Goal: Task Accomplishment & Management: Manage account settings

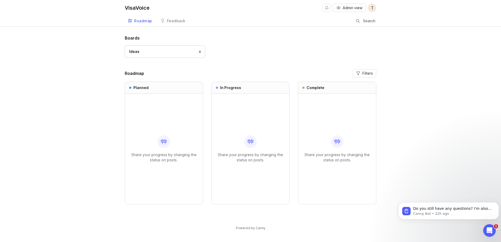
click at [352, 8] on span "Admin view" at bounding box center [353, 7] width 20 height 5
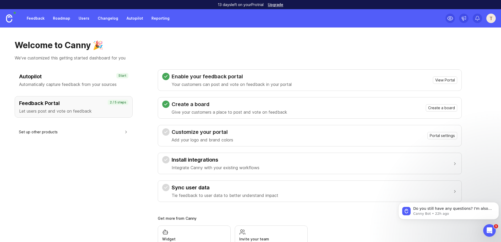
click at [64, 18] on link "Roadmap" at bounding box center [62, 18] width 24 height 9
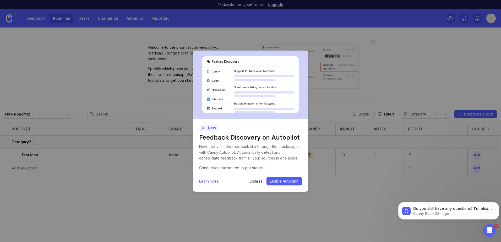
click at [257, 182] on p "Dismiss" at bounding box center [256, 181] width 13 height 5
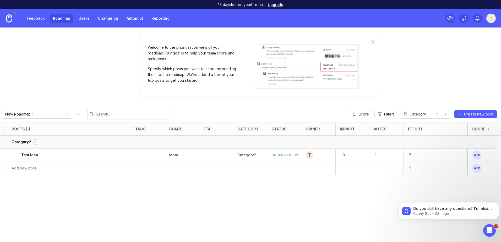
click at [64, 115] on icon "toggle icon" at bounding box center [68, 114] width 8 height 4
click at [110, 201] on div "Posts (1) tags board eta category status owner Impact Votes Effort Score Catego…" at bounding box center [250, 183] width 501 height 120
click at [475, 115] on span "Create new post" at bounding box center [478, 114] width 29 height 5
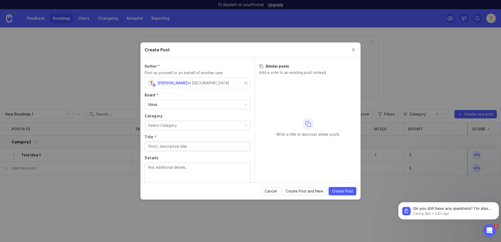
click at [177, 148] on input "Title *" at bounding box center [197, 147] width 99 height 6
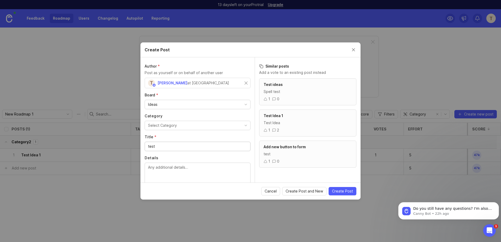
type input "test"
click at [176, 170] on textarea "Details" at bounding box center [197, 173] width 99 height 17
drag, startPoint x: 272, startPoint y: 68, endPoint x: 294, endPoint y: 66, distance: 22.3
click at [294, 66] on h3 "Similar posts" at bounding box center [307, 66] width 97 height 5
click at [290, 93] on div "Spell test" at bounding box center [308, 92] width 88 height 6
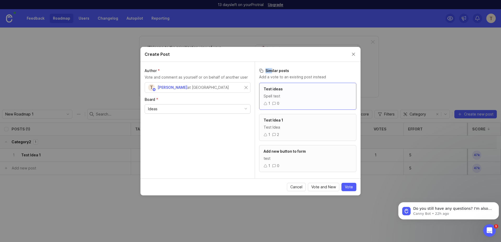
click at [282, 94] on div "Spell test" at bounding box center [308, 96] width 88 height 6
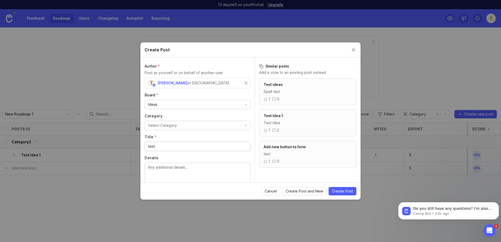
click at [282, 94] on div "Spell test" at bounding box center [308, 92] width 88 height 6
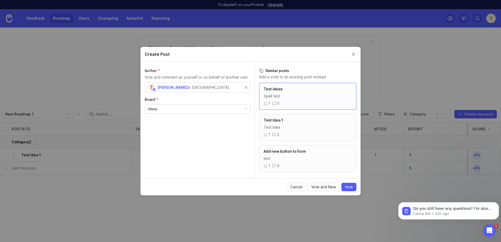
click at [282, 98] on div "Spell test" at bounding box center [308, 96] width 88 height 6
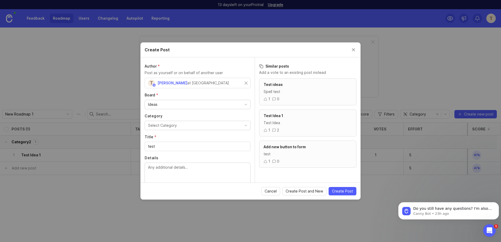
click at [245, 124] on div "button" at bounding box center [246, 125] width 3 height 3
click at [169, 112] on div "Author * Post as yourself or on behalf of another user T [PERSON_NAME] at VisaV…" at bounding box center [198, 119] width 114 height 125
click at [163, 144] on input "test" at bounding box center [197, 147] width 99 height 6
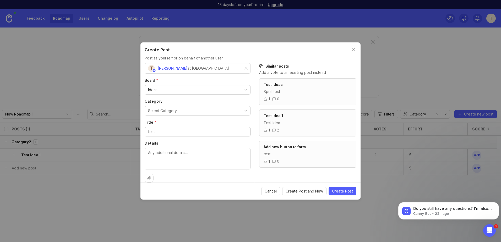
scroll to position [21, 0]
click at [245, 105] on div "button" at bounding box center [246, 104] width 3 height 3
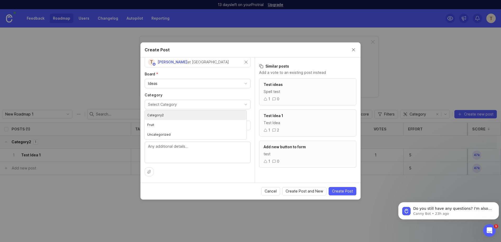
click at [250, 105] on div "Author * Post as yourself or on behalf of another user T [PERSON_NAME] at VisaV…" at bounding box center [198, 119] width 114 height 125
click at [292, 99] on div "1 0" at bounding box center [308, 99] width 88 height 6
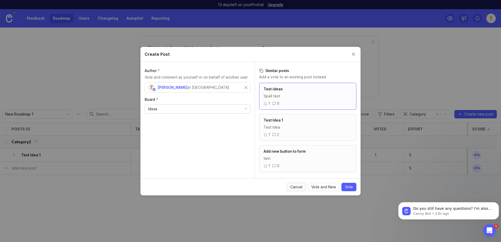
click at [296, 187] on span "Cancel" at bounding box center [297, 187] width 12 height 5
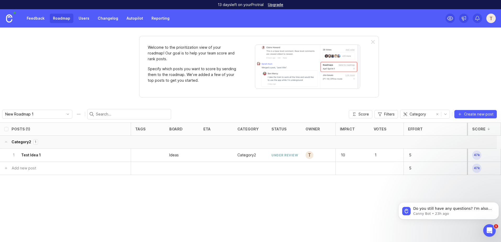
click at [43, 156] on div "1 Test Idea 1" at bounding box center [63, 155] width 105 height 13
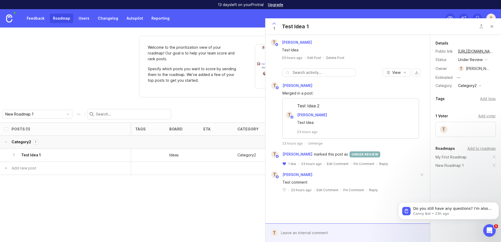
click at [494, 28] on button "Close button" at bounding box center [492, 26] width 10 height 10
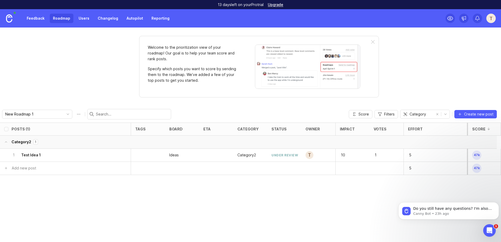
click at [82, 18] on link "Users" at bounding box center [84, 18] width 17 height 9
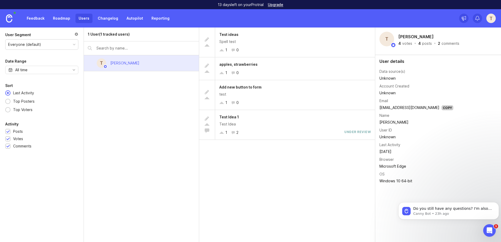
click at [73, 49] on div "Everyone (default)" at bounding box center [42, 45] width 73 height 10
click at [72, 71] on icon "toggle icon" at bounding box center [74, 70] width 8 height 4
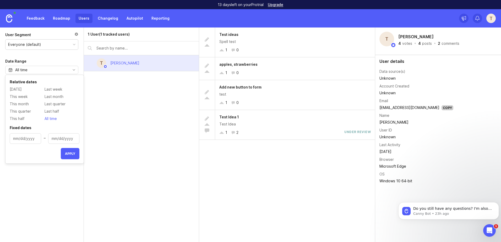
click at [72, 71] on icon "toggle icon" at bounding box center [74, 70] width 8 height 4
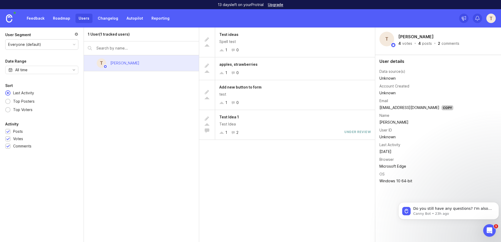
click at [40, 18] on link "Feedback" at bounding box center [36, 18] width 24 height 9
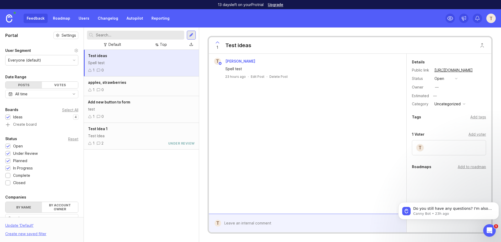
click at [144, 37] on input "text" at bounding box center [139, 35] width 86 height 6
click at [63, 19] on link "Roadmap" at bounding box center [62, 18] width 24 height 9
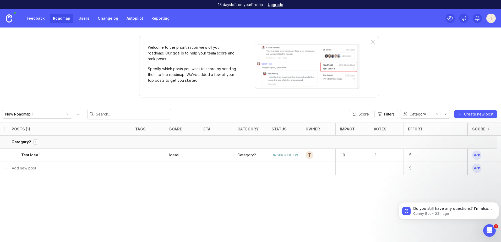
click at [75, 157] on div "1 Test Idea 1" at bounding box center [63, 155] width 105 height 13
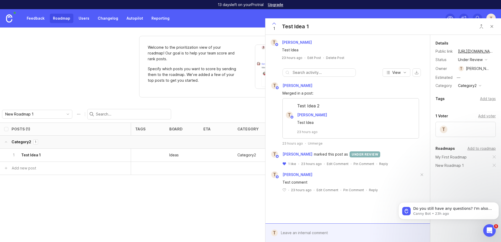
click at [487, 59] on div "button" at bounding box center [486, 59] width 3 height 3
click at [435, 67] on div "Details Public link [URL][DOMAIN_NAME] Status under review Owner [PERSON_NAME] …" at bounding box center [466, 64] width 71 height 49
click at [490, 27] on button "Close button" at bounding box center [492, 26] width 10 height 10
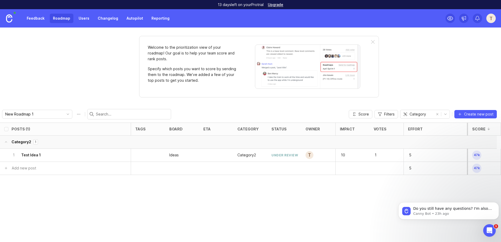
click at [42, 20] on link "Feedback" at bounding box center [36, 18] width 24 height 9
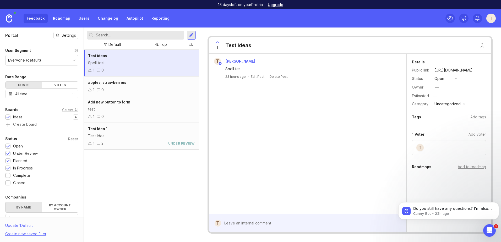
click at [57, 16] on link "Roadmap" at bounding box center [62, 18] width 24 height 9
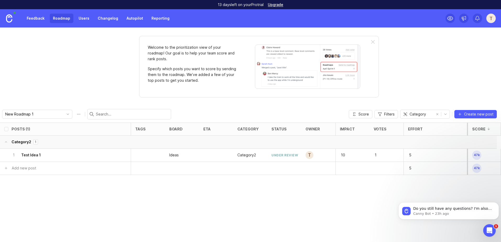
click at [64, 115] on icon "toggle icon" at bounding box center [68, 114] width 8 height 4
click at [66, 198] on div "Posts (1) tags board eta category status owner Impact Votes Effort Score Catego…" at bounding box center [250, 183] width 501 height 120
click at [82, 19] on link "Users" at bounding box center [84, 18] width 17 height 9
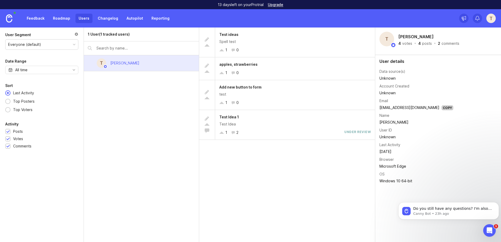
click at [124, 19] on link "Autopilot" at bounding box center [135, 18] width 23 height 9
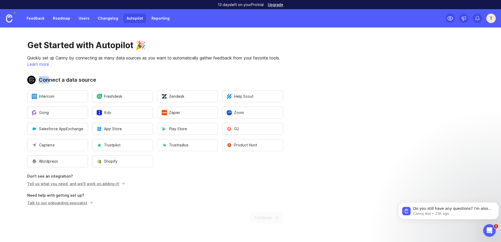
drag, startPoint x: 49, startPoint y: 79, endPoint x: 106, endPoint y: 81, distance: 56.7
click at [106, 81] on h2 "Connect a data source" at bounding box center [155, 80] width 256 height 8
click at [110, 20] on link "Changelog" at bounding box center [108, 18] width 27 height 9
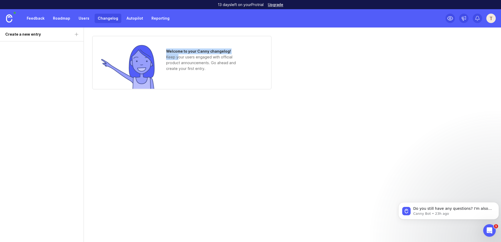
drag, startPoint x: 162, startPoint y: 52, endPoint x: 178, endPoint y: 54, distance: 15.9
click at [178, 54] on div "Welcome to your Canny changelog! Keep your users engaged with official product …" at bounding box center [181, 62] width 179 height 53
drag, startPoint x: 178, startPoint y: 54, endPoint x: 188, endPoint y: 65, distance: 15.0
click at [188, 65] on p "Keep your users engaged with official product announcements. Go ahead and creat…" at bounding box center [205, 62] width 79 height 17
drag, startPoint x: 172, startPoint y: 61, endPoint x: 206, endPoint y: 62, distance: 34.7
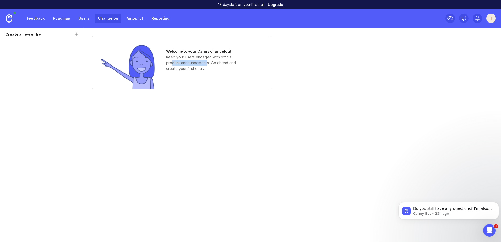
click at [206, 62] on p "Keep your users engaged with official product announcements. Go ahead and creat…" at bounding box center [205, 62] width 79 height 17
drag, startPoint x: 206, startPoint y: 62, endPoint x: 207, endPoint y: 65, distance: 3.2
click at [207, 65] on p "Keep your users engaged with official product announcements. Go ahead and creat…" at bounding box center [205, 62] width 79 height 17
drag, startPoint x: 207, startPoint y: 63, endPoint x: 172, endPoint y: 64, distance: 34.9
click at [172, 64] on p "Keep your users engaged with official product announcements. Go ahead and creat…" at bounding box center [205, 62] width 79 height 17
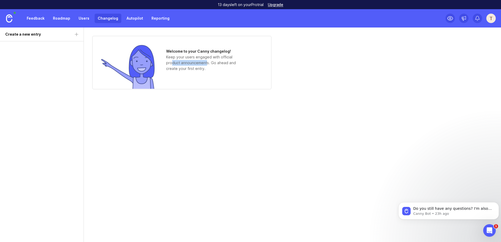
click at [83, 22] on link "Users" at bounding box center [84, 18] width 17 height 9
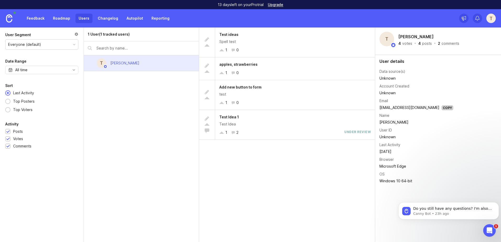
click at [67, 20] on link "Roadmap" at bounding box center [62, 18] width 24 height 9
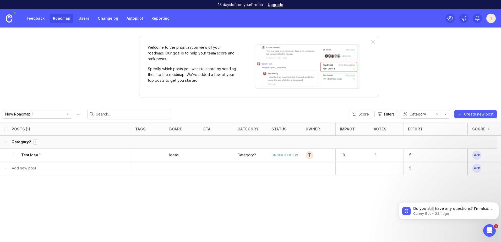
click at [167, 21] on link "Reporting" at bounding box center [160, 18] width 24 height 9
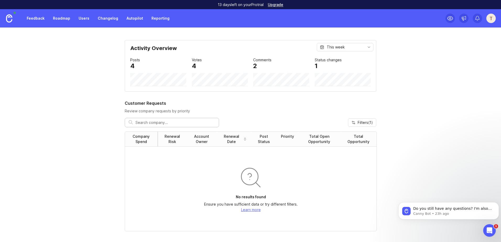
click at [356, 48] on div "This week" at bounding box center [345, 47] width 57 height 8
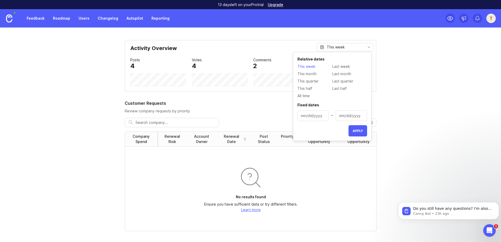
click at [356, 48] on div "This week" at bounding box center [345, 47] width 57 height 8
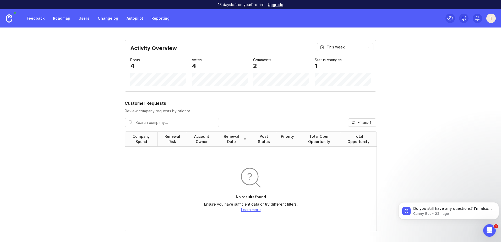
click at [38, 18] on link "Feedback" at bounding box center [36, 18] width 24 height 9
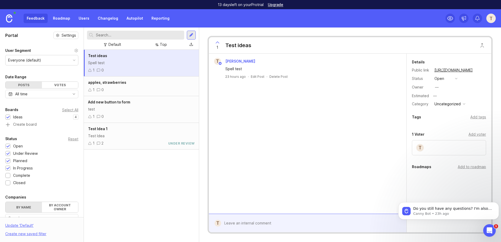
click at [259, 5] on p "13 days left on your Pro trial" at bounding box center [241, 4] width 46 height 5
drag, startPoint x: 259, startPoint y: 5, endPoint x: 236, endPoint y: 6, distance: 22.9
click at [236, 6] on p "13 days left on your Pro trial" at bounding box center [241, 4] width 46 height 5
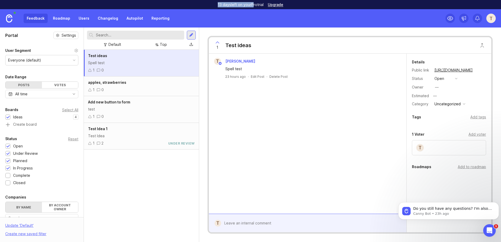
drag, startPoint x: 217, startPoint y: 6, endPoint x: 255, endPoint y: 7, distance: 37.3
click at [255, 7] on div "13 days left on your Pro trial Upgrade" at bounding box center [250, 4] width 501 height 9
drag, startPoint x: 255, startPoint y: 7, endPoint x: 235, endPoint y: 15, distance: 21.3
click at [235, 15] on div "Feedback Roadmap Users Changelog Autopilot Reporting T" at bounding box center [250, 18] width 501 height 18
click at [60, 18] on link "Roadmap" at bounding box center [62, 18] width 24 height 9
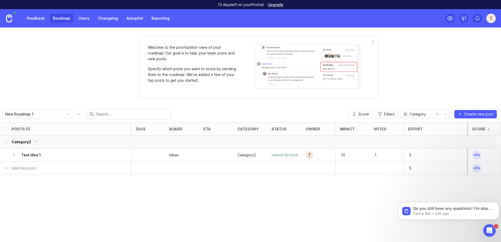
click at [35, 17] on link "Feedback" at bounding box center [36, 18] width 24 height 9
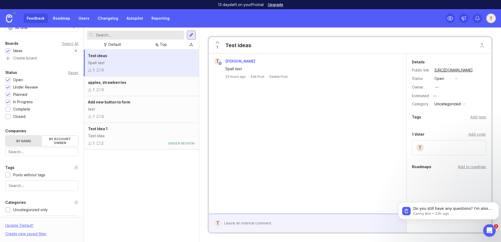
scroll to position [26, 0]
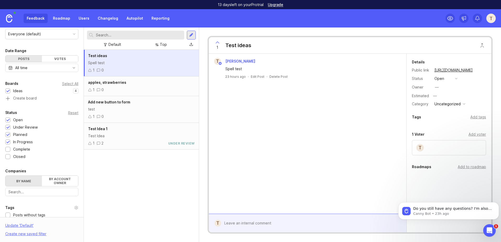
click at [9, 14] on img at bounding box center [9, 18] width 6 height 8
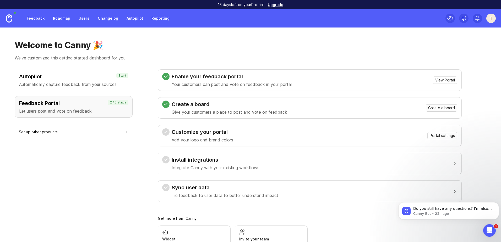
click at [439, 108] on span "Create a board" at bounding box center [441, 107] width 27 height 5
click at [62, 20] on link "Roadmap" at bounding box center [62, 18] width 24 height 9
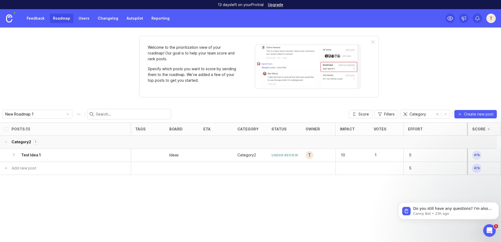
click at [75, 114] on button "Roadmap options" at bounding box center [78, 114] width 8 height 8
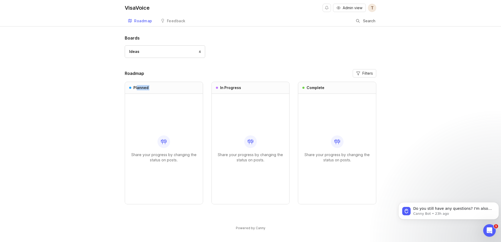
drag, startPoint x: 137, startPoint y: 90, endPoint x: 186, endPoint y: 127, distance: 61.9
click at [186, 127] on div "Planned Share your progress by changing the status on posts." at bounding box center [164, 143] width 78 height 123
click at [174, 48] on link "Ideas 4" at bounding box center [165, 51] width 81 height 13
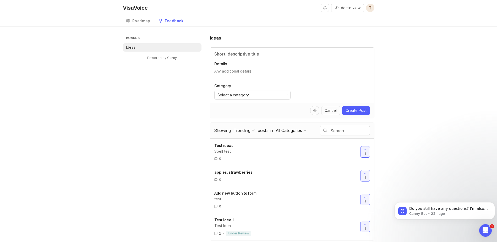
click at [158, 42] on h3 "Boards" at bounding box center [163, 38] width 77 height 7
click at [157, 39] on h3 "Boards" at bounding box center [163, 38] width 77 height 7
click at [128, 37] on h3 "Boards" at bounding box center [163, 38] width 77 height 7
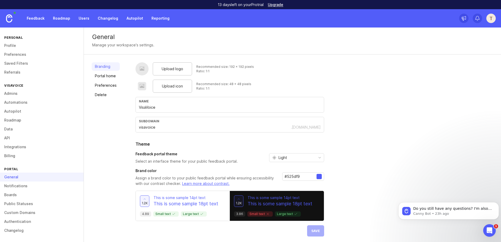
click at [19, 121] on link "Roadmap" at bounding box center [42, 120] width 84 height 9
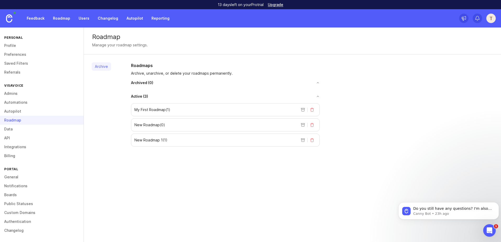
click at [30, 194] on link "Boards" at bounding box center [42, 195] width 84 height 9
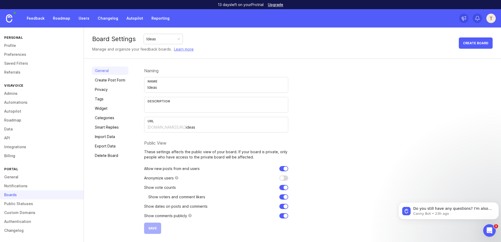
click at [126, 83] on link "Create Post Form" at bounding box center [110, 80] width 37 height 8
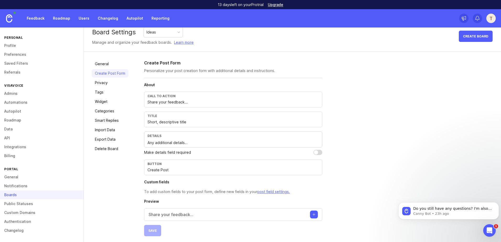
scroll to position [9, 0]
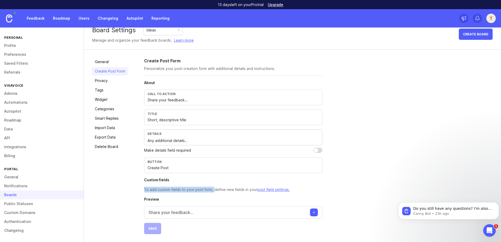
drag, startPoint x: 141, startPoint y: 190, endPoint x: 213, endPoint y: 189, distance: 72.4
click at [213, 189] on div "General Create Post Form Privacy Tags Widget Categories Smart Replies Import Da…" at bounding box center [292, 146] width 417 height 192
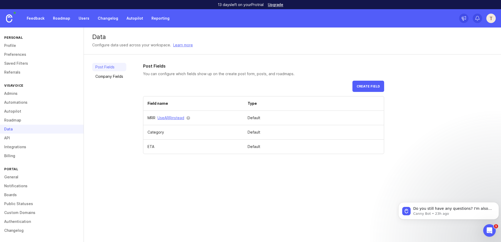
click at [363, 85] on span "Create field" at bounding box center [368, 86] width 23 height 4
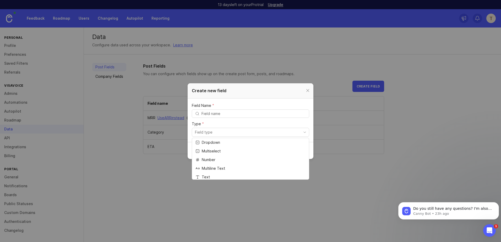
click at [224, 131] on input "toggle menu" at bounding box center [247, 133] width 105 height 6
click at [307, 92] on div at bounding box center [308, 91] width 6 height 7
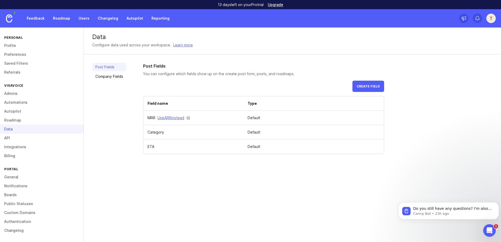
click at [490, 21] on div "T" at bounding box center [491, 18] width 9 height 9
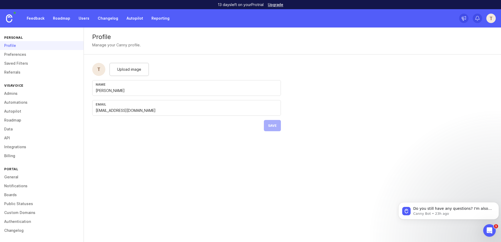
click at [29, 55] on link "Preferences" at bounding box center [42, 54] width 84 height 9
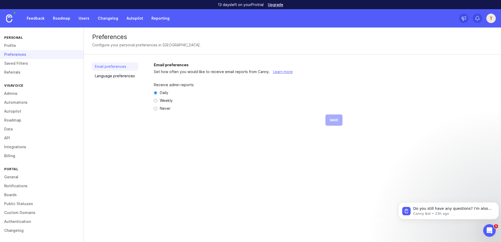
click at [26, 97] on link "Admins" at bounding box center [42, 93] width 84 height 9
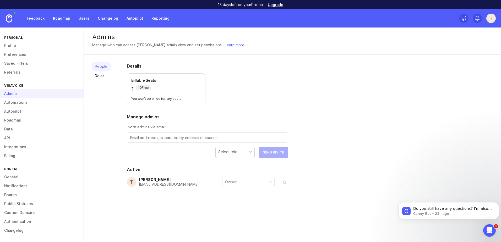
click at [151, 135] on div at bounding box center [208, 138] width 162 height 10
type textarea "[EMAIL_ADDRESS][DOMAIN_NAME]"
click at [235, 160] on div "Details Billable Seats 1 10 Free You won't be billed for any seats Manage admin…" at bounding box center [208, 138] width 178 height 167
click at [234, 152] on div "Select role..." at bounding box center [229, 152] width 22 height 6
click at [272, 152] on span "Send Invite" at bounding box center [273, 153] width 21 height 4
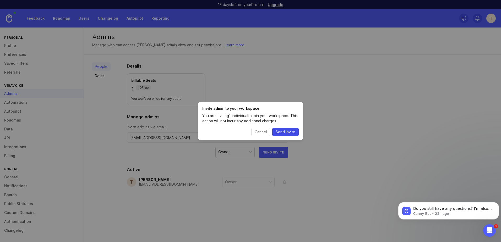
click at [281, 131] on span "Send invite" at bounding box center [286, 132] width 20 height 5
